Goal: Register for event/course

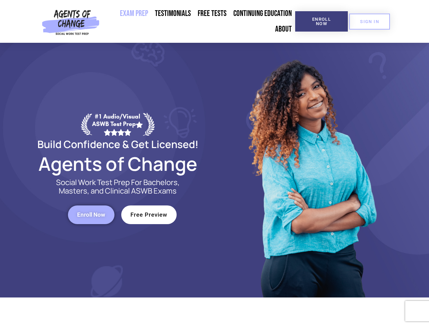
click at [215, 163] on div at bounding box center [312, 170] width 194 height 255
click at [321, 21] on span "Enroll Now" at bounding box center [321, 21] width 31 height 9
click at [369, 21] on span "SIGN IN" at bounding box center [369, 21] width 19 height 4
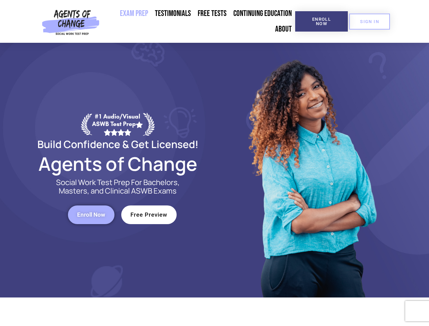
click at [91, 215] on span "Enroll Now" at bounding box center [91, 215] width 28 height 6
click at [149, 215] on span "Free Preview" at bounding box center [148, 215] width 37 height 6
